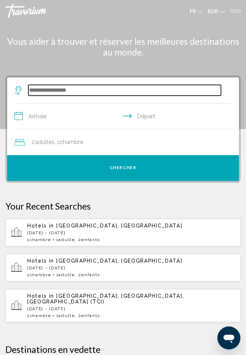
click at [86, 94] on input "Search widget" at bounding box center [124, 90] width 193 height 11
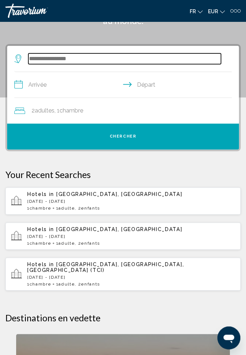
scroll to position [52, 0]
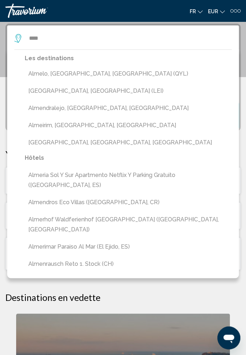
click at [71, 96] on button "[GEOGRAPHIC_DATA], [GEOGRAPHIC_DATA] (LEI)" at bounding box center [128, 91] width 207 height 14
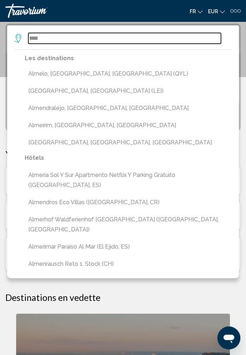
type input "**********"
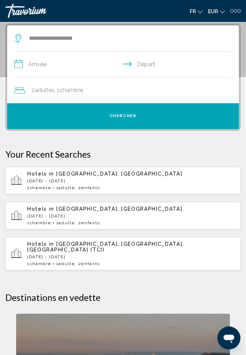
click at [69, 93] on span ", 1 Chambre pièces" at bounding box center [69, 90] width 29 height 10
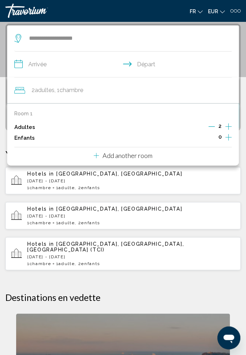
click at [209, 129] on button "Decrement adults" at bounding box center [211, 127] width 6 height 9
click at [231, 140] on icon "Increment children" at bounding box center [228, 137] width 6 height 9
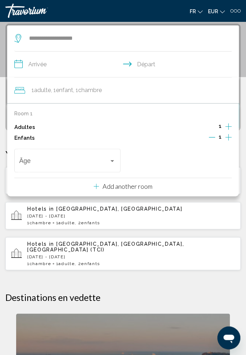
click at [231, 138] on icon "Increment children" at bounding box center [228, 137] width 6 height 9
click at [91, 160] on span "Travelers: 1 adult, 2 children" at bounding box center [64, 162] width 90 height 7
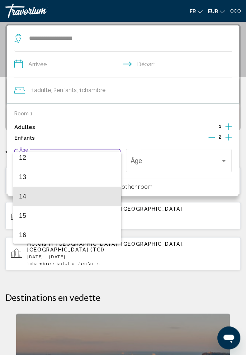
scroll to position [251, 0]
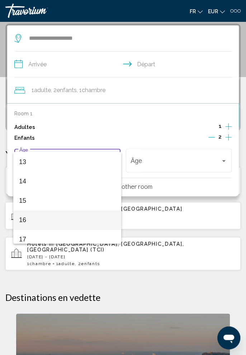
click at [27, 221] on span "16" at bounding box center [67, 220] width 96 height 19
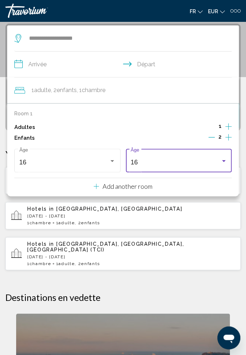
click at [159, 162] on div "16" at bounding box center [176, 162] width 90 height 7
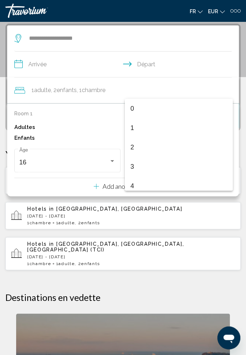
scroll to position [257, 0]
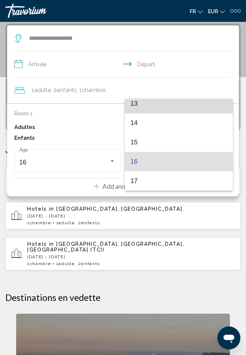
click at [149, 107] on span "13" at bounding box center [179, 103] width 96 height 19
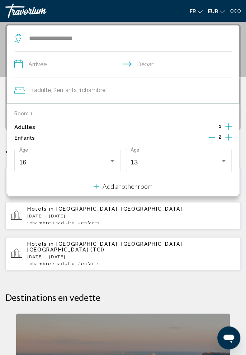
click at [137, 95] on div "1 Adulte Adultes , 2 Enfant Enfants , 1 Chambre pièces" at bounding box center [126, 90] width 225 height 26
click at [87, 61] on input "**********" at bounding box center [124, 66] width 220 height 28
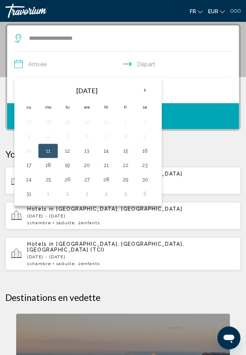
click at [147, 90] on th "Next month" at bounding box center [144, 90] width 19 height 16
click at [146, 88] on th "Next month" at bounding box center [144, 90] width 19 height 16
click at [47, 166] on button "20" at bounding box center [47, 165] width 11 height 10
click at [24, 180] on button "26" at bounding box center [28, 180] width 11 height 10
type input "**********"
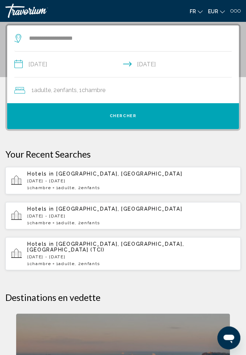
click at [172, 117] on button "Chercher" at bounding box center [123, 116] width 232 height 26
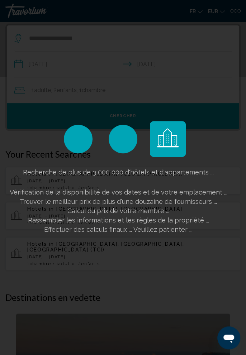
click at [5, 258] on div "Recherche de plus de 3 000 000 d'hôtels et d'appartements ... Vérification de l…" at bounding box center [123, 177] width 246 height 355
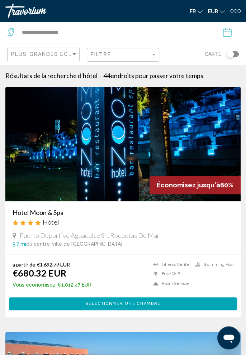
click at [44, 210] on h3 "Hotel Moon & Spa" at bounding box center [123, 213] width 221 height 8
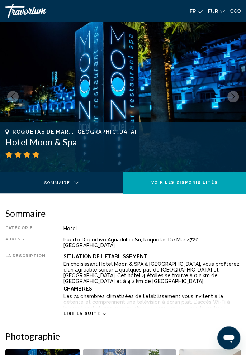
click at [229, 98] on button "Next image" at bounding box center [232, 96] width 11 height 11
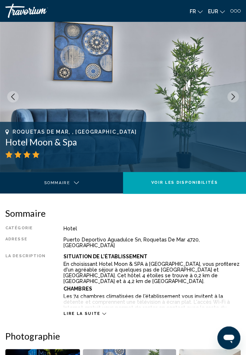
click at [233, 95] on icon "Next image" at bounding box center [233, 97] width 4 height 6
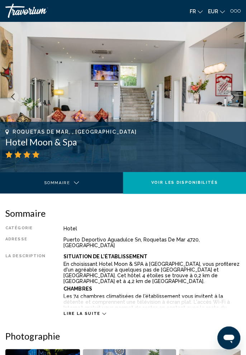
click at [232, 95] on icon "Next image" at bounding box center [233, 97] width 6 height 6
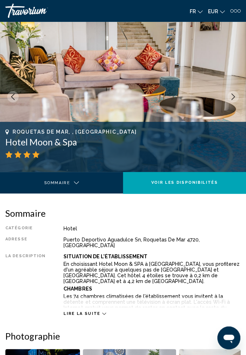
click at [231, 96] on icon "Next image" at bounding box center [233, 97] width 6 height 6
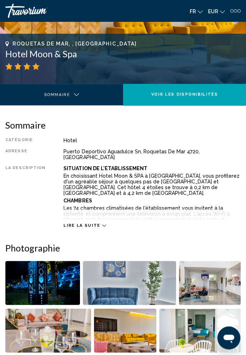
scroll to position [148, 0]
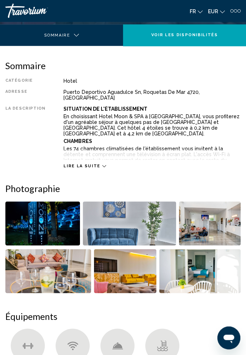
click at [102, 164] on icon "Main content" at bounding box center [104, 166] width 4 height 4
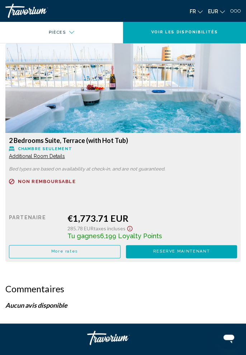
scroll to position [1728, 0]
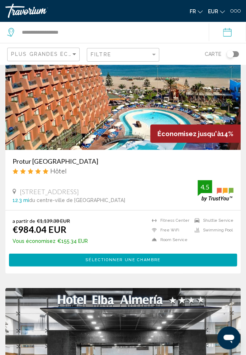
scroll to position [295, 0]
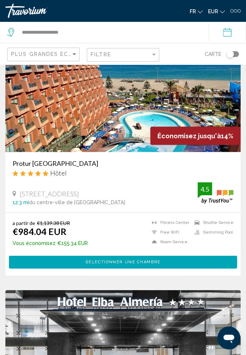
click at [79, 160] on h3 "Protur [GEOGRAPHIC_DATA]" at bounding box center [123, 163] width 221 height 8
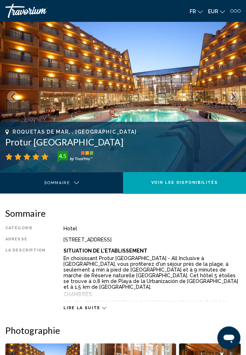
click at [230, 98] on icon "Next image" at bounding box center [233, 97] width 6 height 6
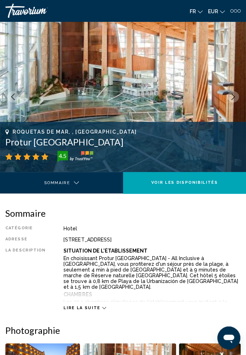
click at [232, 98] on icon "Next image" at bounding box center [233, 97] width 6 height 6
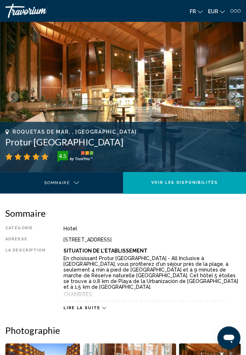
click at [232, 97] on icon "Next image" at bounding box center [233, 97] width 6 height 6
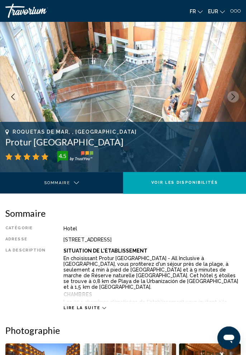
click at [235, 96] on icon "Next image" at bounding box center [233, 97] width 6 height 6
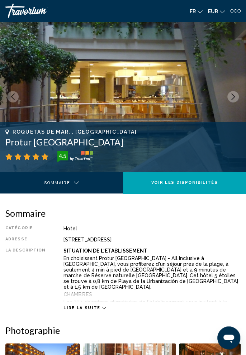
click at [235, 97] on icon "Next image" at bounding box center [233, 97] width 6 height 6
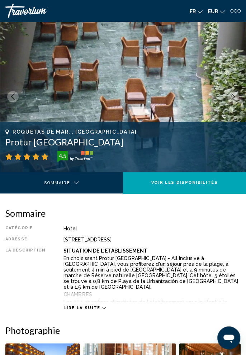
click at [234, 98] on icon "Next image" at bounding box center [233, 97] width 6 height 6
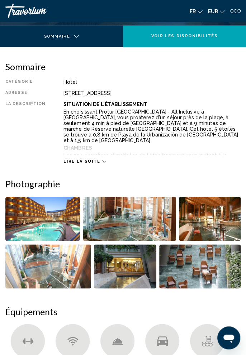
scroll to position [146, 0]
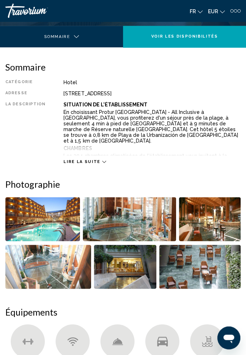
click at [99, 159] on button "Lire la suite" at bounding box center [84, 161] width 42 height 5
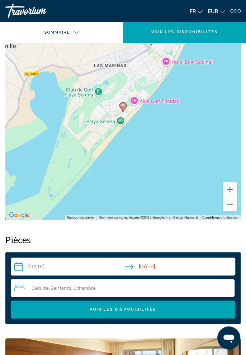
scroll to position [0, 0]
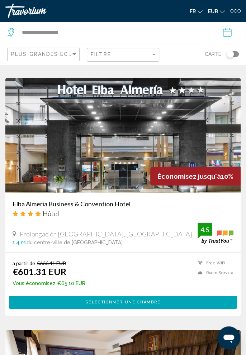
scroll to position [507, 0]
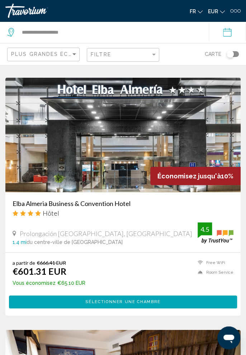
click at [119, 203] on h3 "Elba Almeria Business & Convention Hotel" at bounding box center [123, 204] width 221 height 8
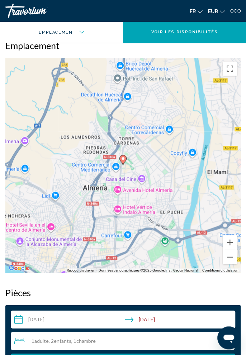
scroll to position [497, 0]
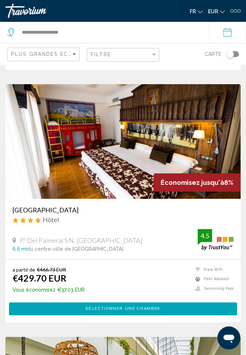
scroll to position [753, 0]
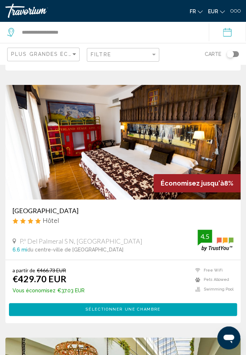
click at [40, 208] on h3 "[GEOGRAPHIC_DATA]" at bounding box center [123, 211] width 221 height 8
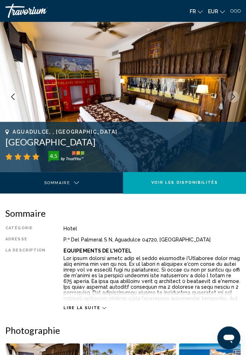
click at [237, 94] on button "Next image" at bounding box center [232, 96] width 11 height 11
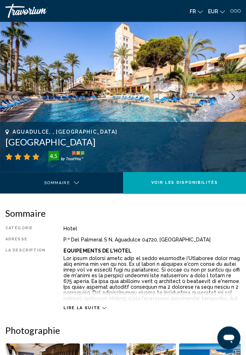
click at [237, 93] on button "Next image" at bounding box center [232, 96] width 11 height 11
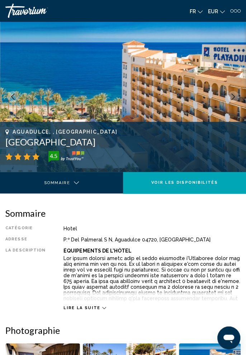
click at [237, 93] on img "Main content" at bounding box center [123, 97] width 246 height 151
click at [238, 94] on button "Next image" at bounding box center [232, 96] width 11 height 11
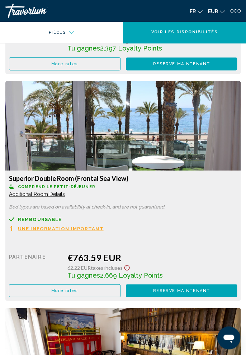
scroll to position [1985, 0]
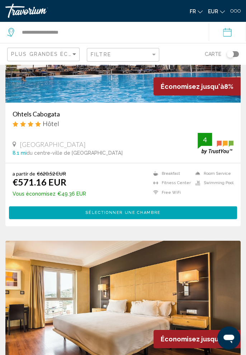
scroll to position [1351, 0]
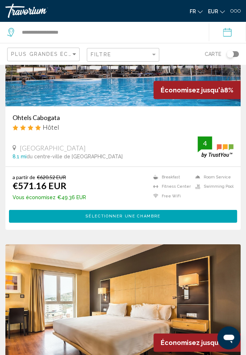
click at [41, 119] on h3 "Ohtels Cabogata" at bounding box center [123, 118] width 221 height 8
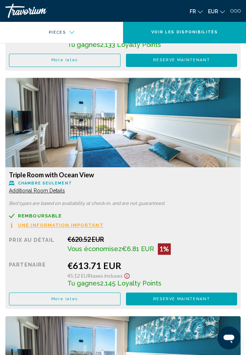
scroll to position [1768, 0]
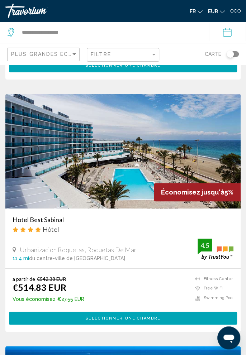
scroll to position [1757, 0]
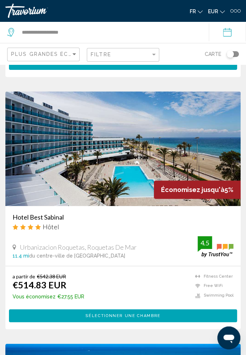
click at [45, 219] on h3 "Hotel Best Sabinal" at bounding box center [123, 217] width 221 height 8
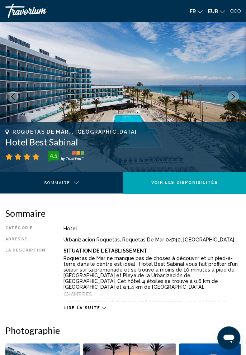
click at [230, 102] on button "Next image" at bounding box center [232, 96] width 11 height 11
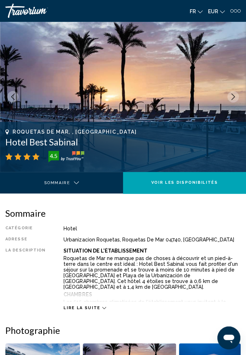
click at [232, 102] on button "Next image" at bounding box center [232, 96] width 11 height 11
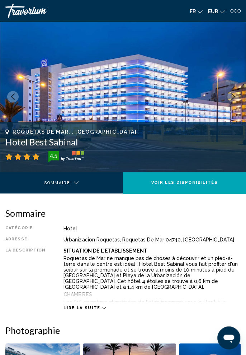
click at [237, 100] on button "Next image" at bounding box center [232, 96] width 11 height 11
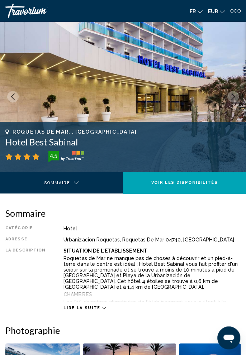
click at [237, 97] on button "Next image" at bounding box center [232, 96] width 11 height 11
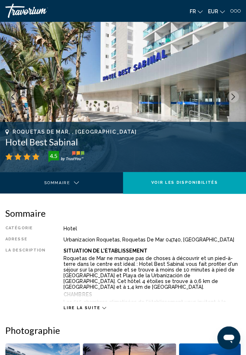
click at [238, 98] on button "Next image" at bounding box center [232, 96] width 11 height 11
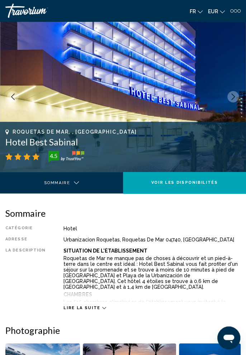
click at [237, 98] on button "Next image" at bounding box center [232, 96] width 11 height 11
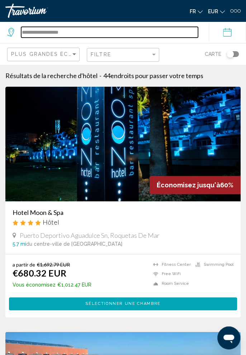
click at [164, 33] on input "**********" at bounding box center [109, 32] width 177 height 11
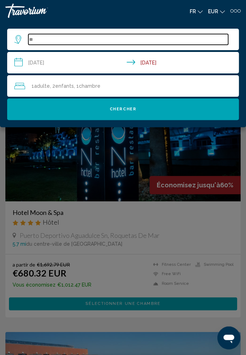
type input "*"
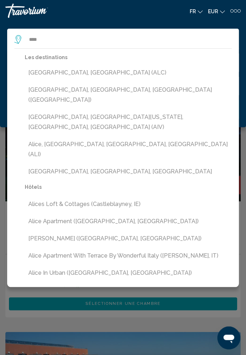
click at [59, 69] on button "[GEOGRAPHIC_DATA], [GEOGRAPHIC_DATA] (ALC)" at bounding box center [128, 73] width 207 height 14
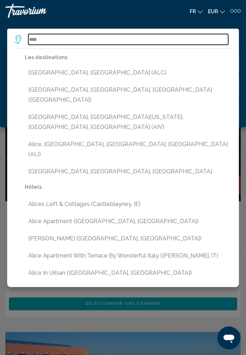
type input "**********"
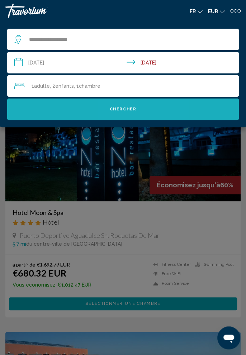
click at [148, 109] on button "Chercher" at bounding box center [123, 110] width 232 height 22
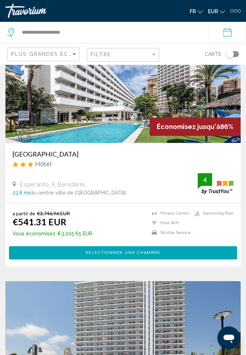
scroll to position [58, 0]
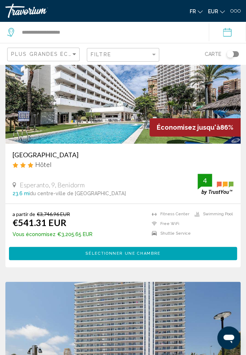
click at [29, 157] on h3 "[GEOGRAPHIC_DATA]" at bounding box center [123, 155] width 221 height 8
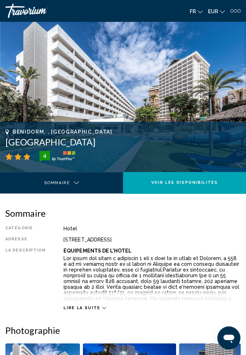
click at [232, 100] on icon "Next image" at bounding box center [233, 97] width 6 height 6
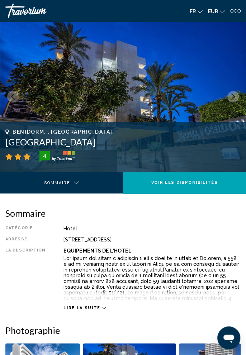
click at [234, 99] on icon "Next image" at bounding box center [233, 97] width 6 height 6
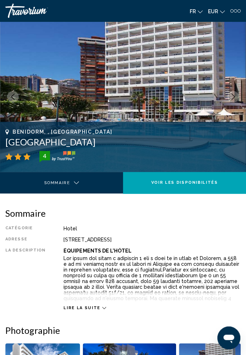
click at [236, 97] on icon "Next image" at bounding box center [233, 97] width 6 height 6
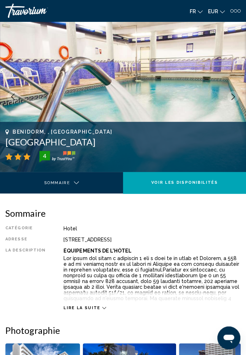
click at [237, 94] on button "Next image" at bounding box center [232, 96] width 11 height 11
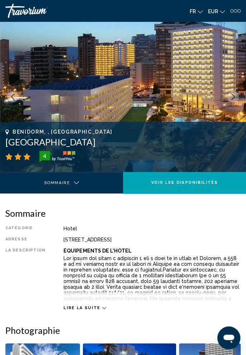
click at [237, 91] on img "Main content" at bounding box center [123, 97] width 246 height 151
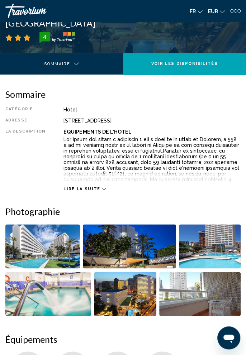
scroll to position [121, 0]
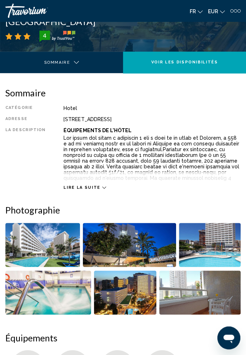
click at [93, 186] on span "Lire la suite" at bounding box center [81, 187] width 37 height 5
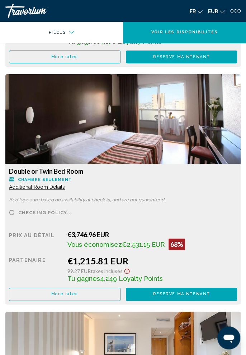
scroll to position [1657, 0]
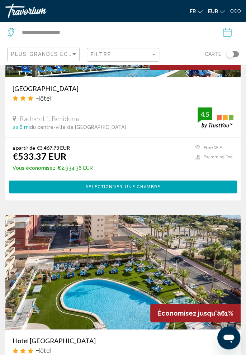
scroll to position [378, 0]
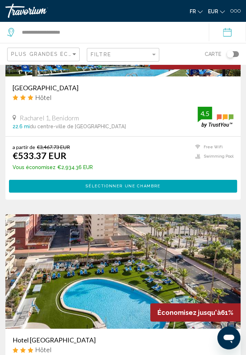
click at [51, 88] on h3 "[GEOGRAPHIC_DATA]" at bounding box center [123, 88] width 221 height 8
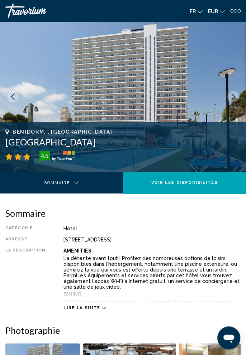
click at [90, 307] on span "Lire la suite" at bounding box center [81, 308] width 37 height 5
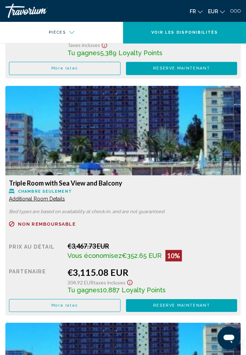
scroll to position [2100, 0]
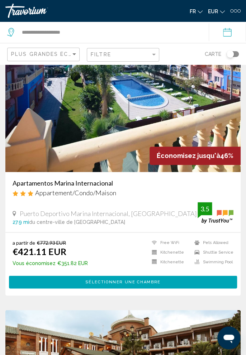
scroll to position [1041, 0]
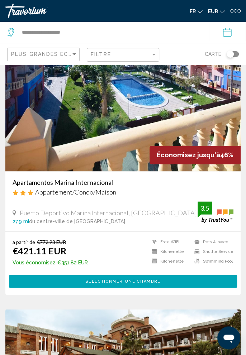
click at [98, 181] on h3 "Apartamentos Marina Internacional" at bounding box center [123, 183] width 221 height 8
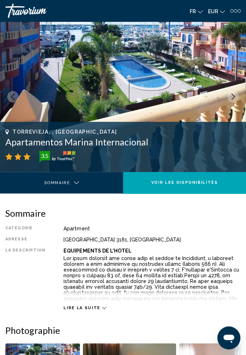
click at [236, 98] on icon "Next image" at bounding box center [233, 97] width 6 height 6
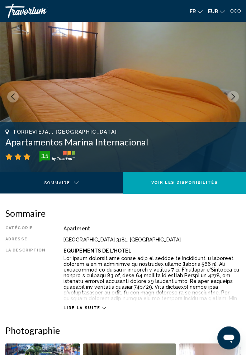
click at [233, 99] on icon "Next image" at bounding box center [233, 97] width 6 height 6
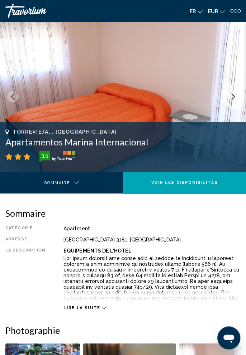
click at [237, 93] on img "Main content" at bounding box center [123, 97] width 246 height 151
click at [234, 97] on icon "Next image" at bounding box center [233, 97] width 4 height 6
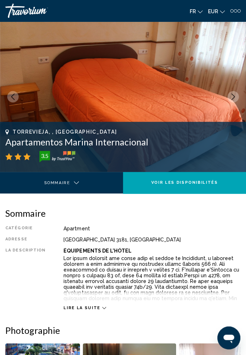
click at [233, 98] on icon "Next image" at bounding box center [233, 97] width 4 height 6
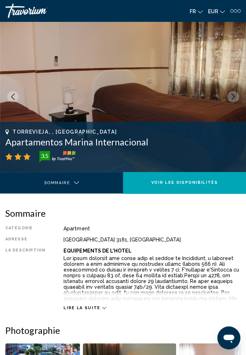
click at [235, 98] on icon "Next image" at bounding box center [233, 97] width 6 height 6
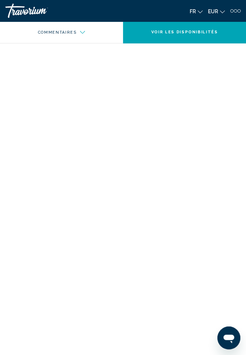
scroll to position [1882, 0]
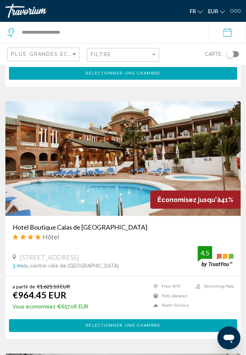
scroll to position [1250, 0]
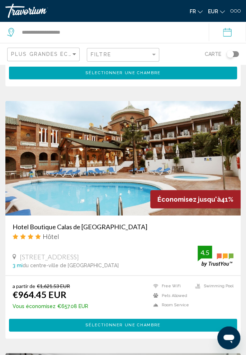
click at [74, 227] on h3 "Hotel Boutique Calas de [GEOGRAPHIC_DATA]" at bounding box center [123, 227] width 221 height 8
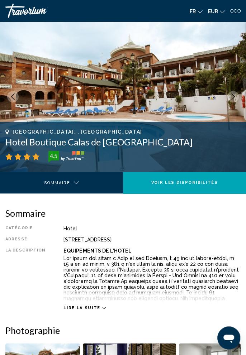
click at [236, 102] on img "Main content" at bounding box center [123, 97] width 246 height 151
click at [235, 101] on button "Next image" at bounding box center [232, 96] width 11 height 11
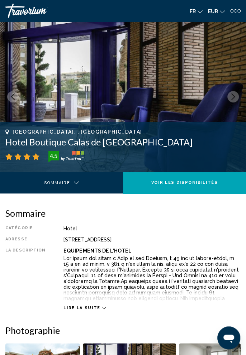
click at [235, 97] on icon "Next image" at bounding box center [233, 97] width 6 height 6
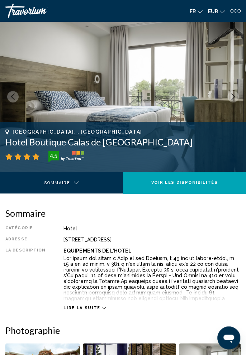
click at [235, 100] on icon "Next image" at bounding box center [233, 97] width 6 height 6
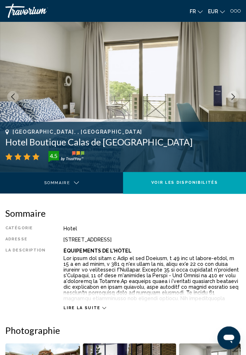
click at [235, 96] on icon "Next image" at bounding box center [233, 97] width 6 height 6
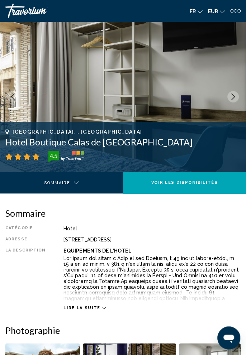
click at [95, 309] on div "Lire la suite" at bounding box center [84, 308] width 42 height 5
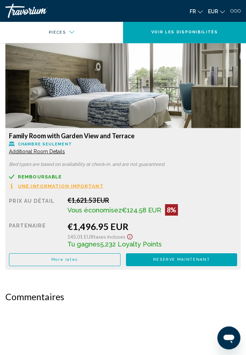
scroll to position [1414, 0]
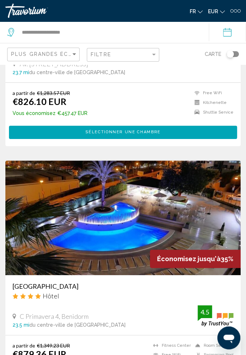
scroll to position [1688, 0]
click at [81, 284] on h3 "[GEOGRAPHIC_DATA]" at bounding box center [123, 287] width 221 height 8
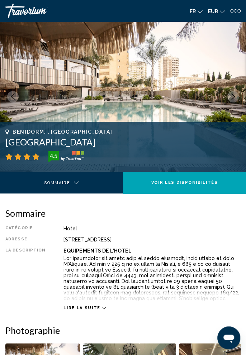
click at [236, 97] on button "Next image" at bounding box center [232, 96] width 11 height 11
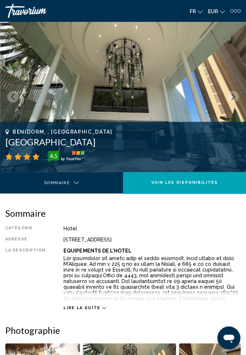
click at [232, 101] on button "Next image" at bounding box center [232, 96] width 11 height 11
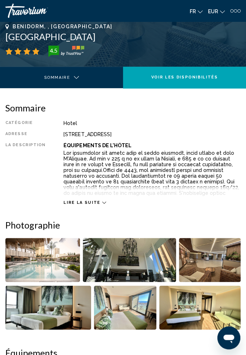
scroll to position [105, 0]
click at [100, 195] on div "Lire la suite" at bounding box center [151, 196] width 177 height 20
click at [86, 203] on span "Lire la suite" at bounding box center [81, 203] width 37 height 5
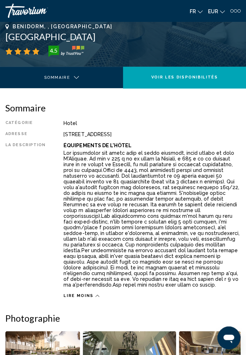
click at [218, 221] on p "Main content" at bounding box center [151, 219] width 177 height 138
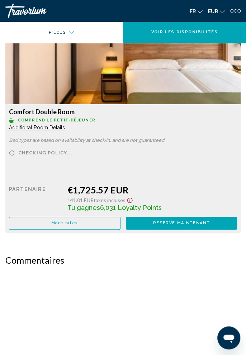
scroll to position [3495, 0]
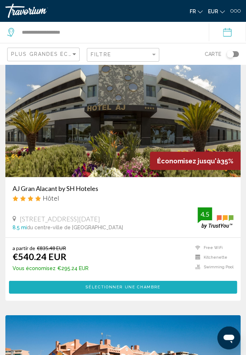
scroll to position [2039, 0]
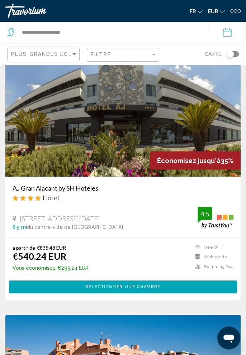
click at [75, 191] on h3 "AJ Gran Alacant by SH Hoteles" at bounding box center [123, 188] width 221 height 8
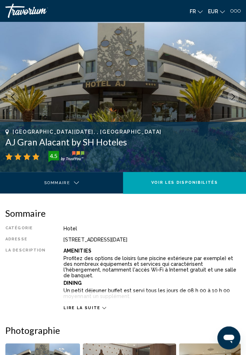
click at [85, 307] on span "Lire la suite" at bounding box center [81, 308] width 37 height 5
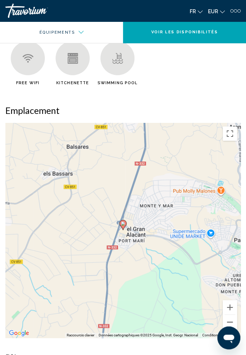
scroll to position [724, 0]
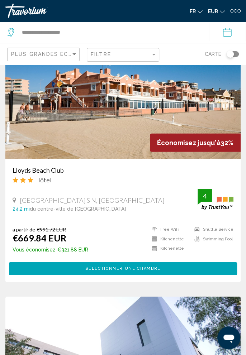
scroll to position [2312, 0]
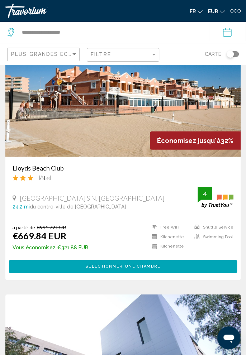
click at [44, 171] on h3 "Lloyds Beach Club" at bounding box center [123, 168] width 221 height 8
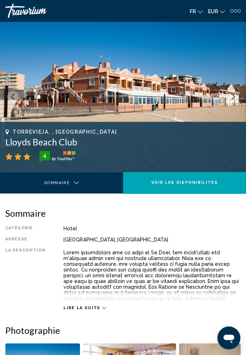
click at [239, 86] on img "Main content" at bounding box center [123, 97] width 246 height 151
click at [233, 100] on button "Next image" at bounding box center [232, 96] width 11 height 11
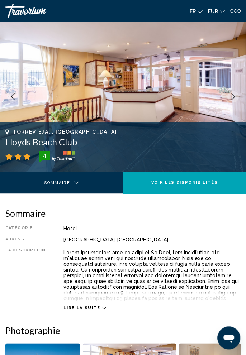
click at [233, 94] on icon "Next image" at bounding box center [233, 97] width 6 height 6
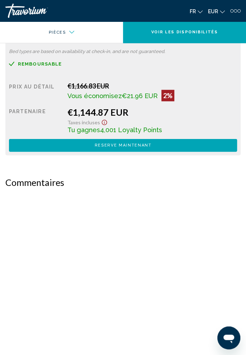
scroll to position [1424, 0]
